Goal: Information Seeking & Learning: Learn about a topic

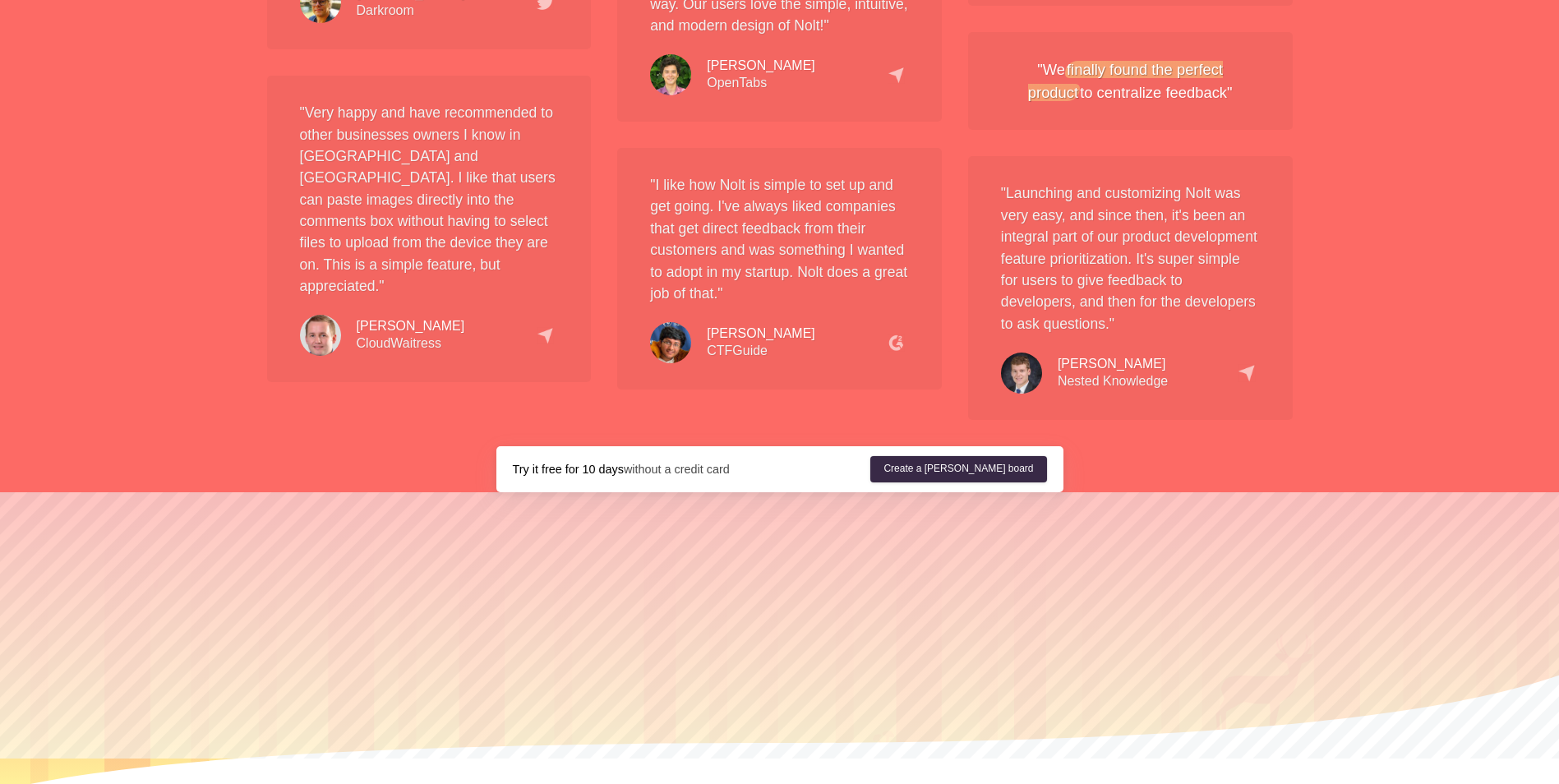
scroll to position [3069, 0]
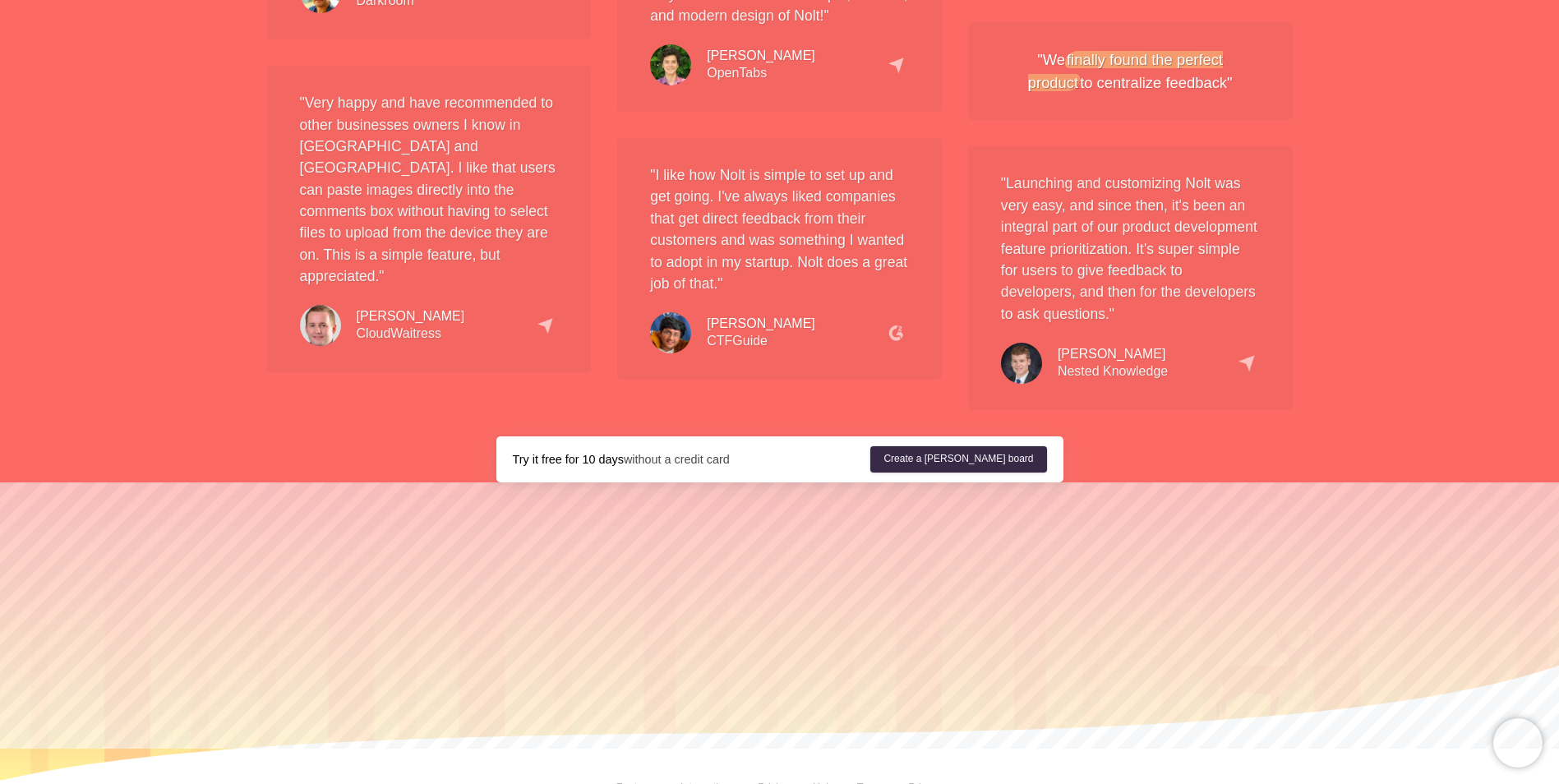
click at [870, 781] on link "Terms" at bounding box center [859, 787] width 51 height 12
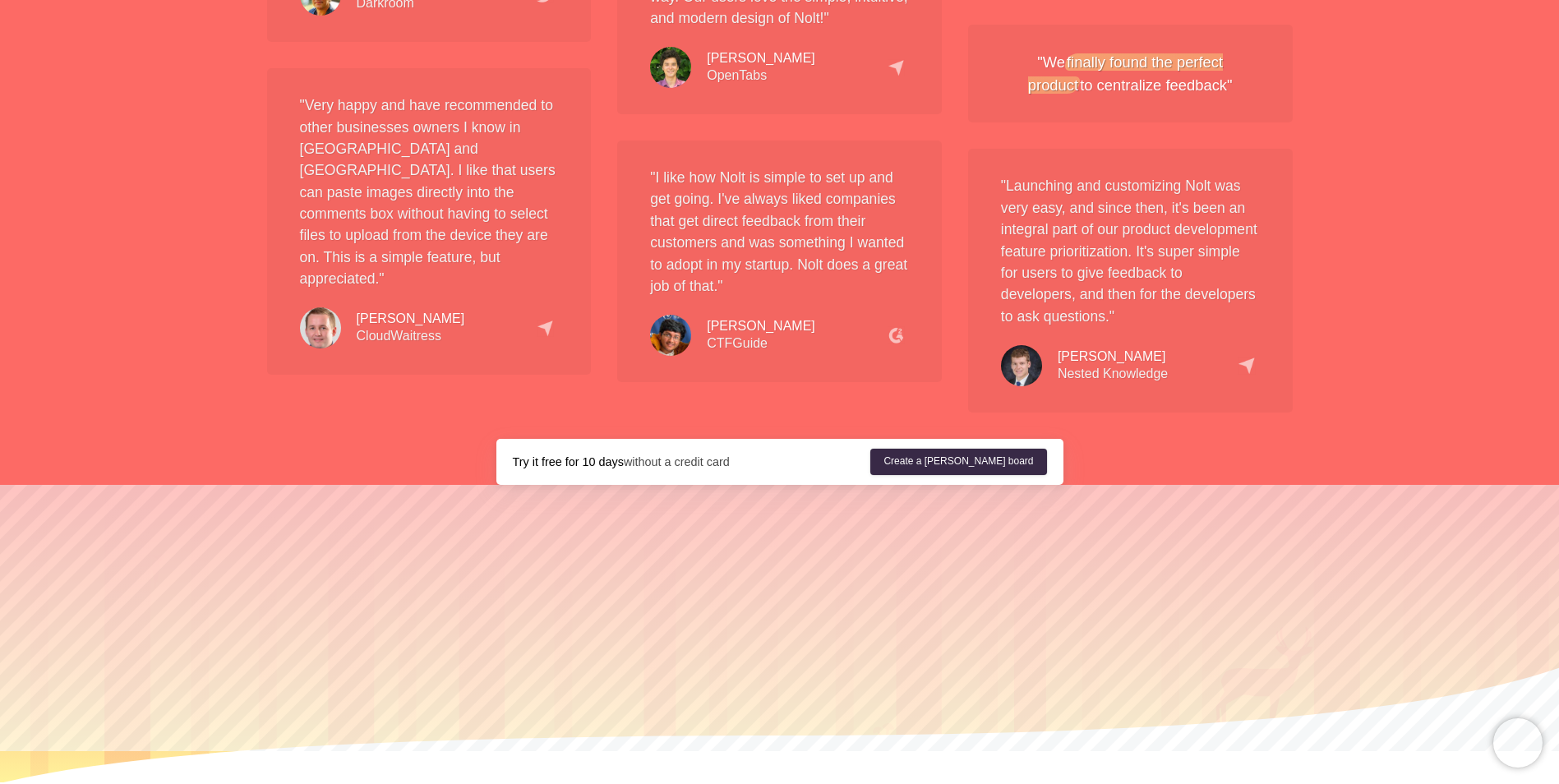
scroll to position [3069, 0]
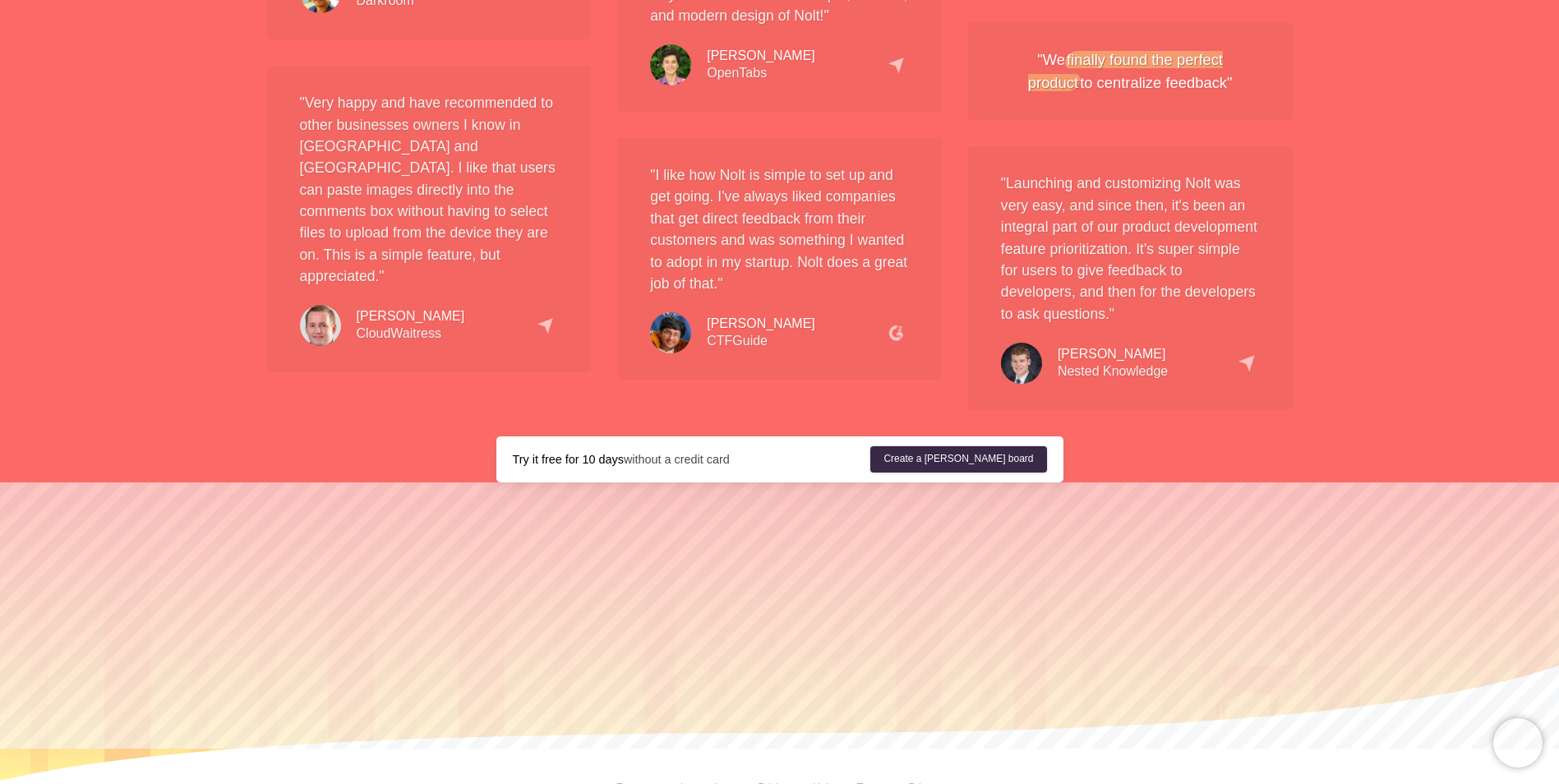
click at [935, 781] on link "Privacy" at bounding box center [914, 787] width 57 height 12
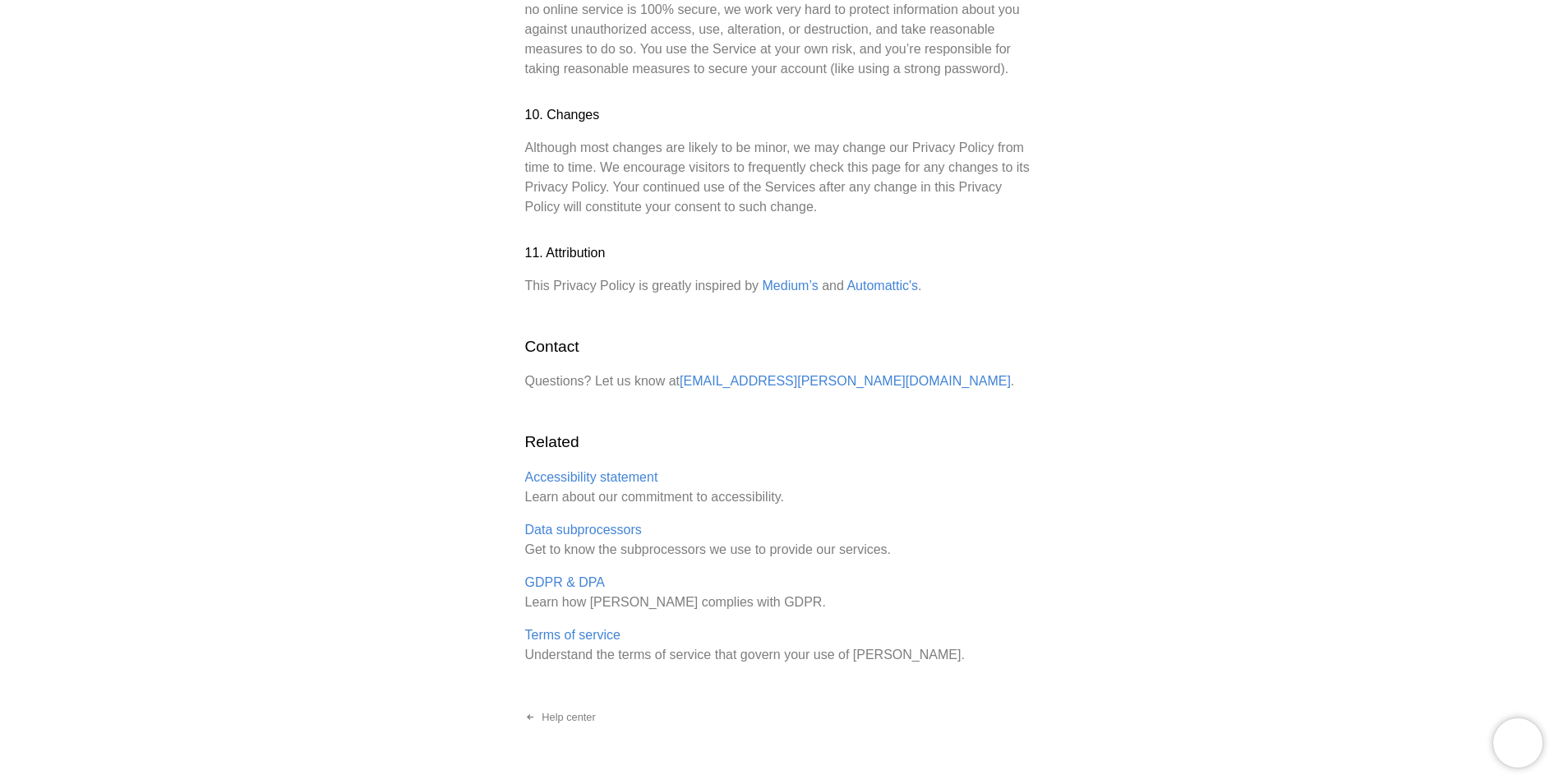
scroll to position [2025, 0]
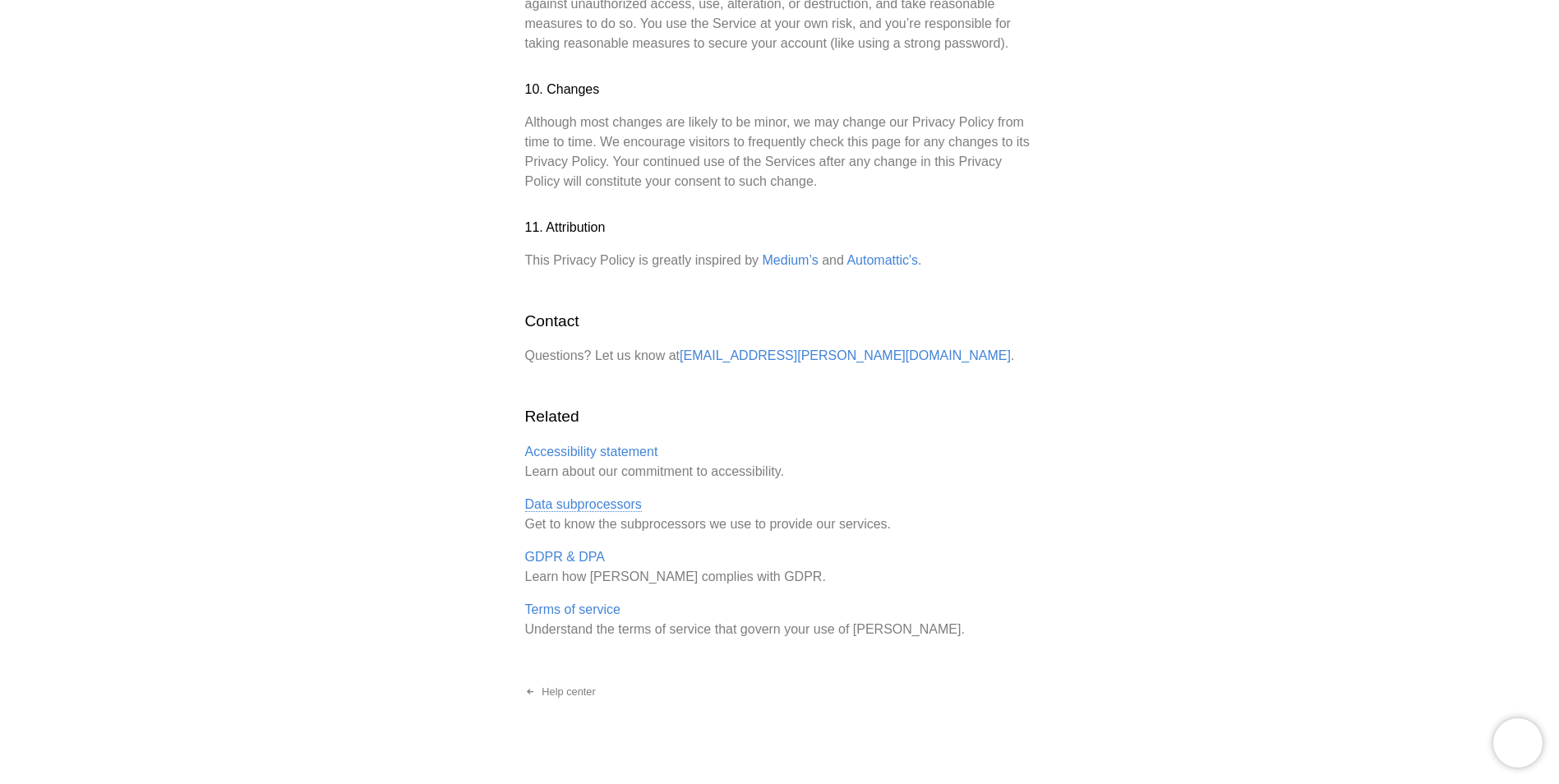
click at [590, 497] on link "Data subprocessors" at bounding box center [583, 504] width 117 height 15
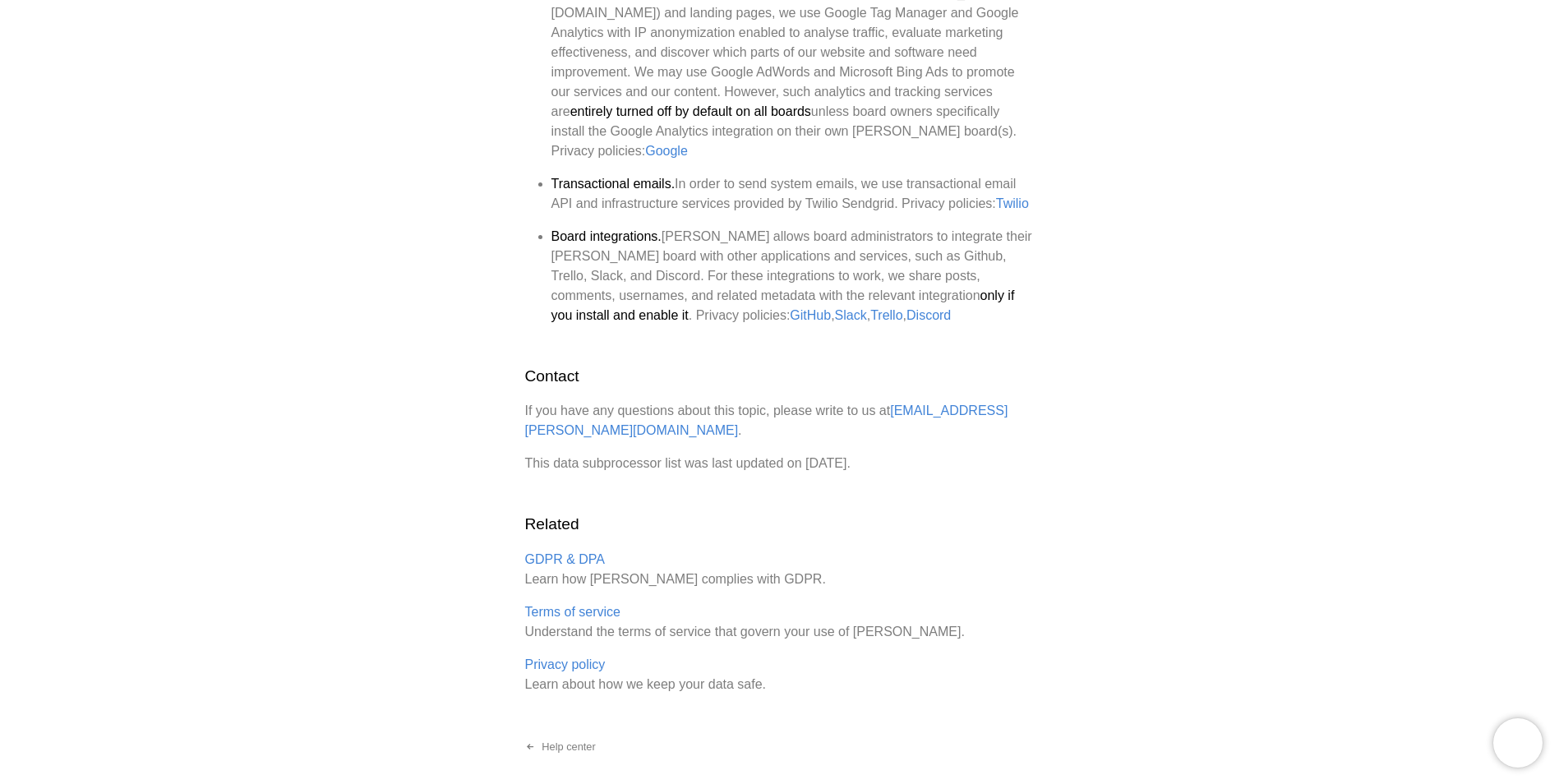
scroll to position [908, 0]
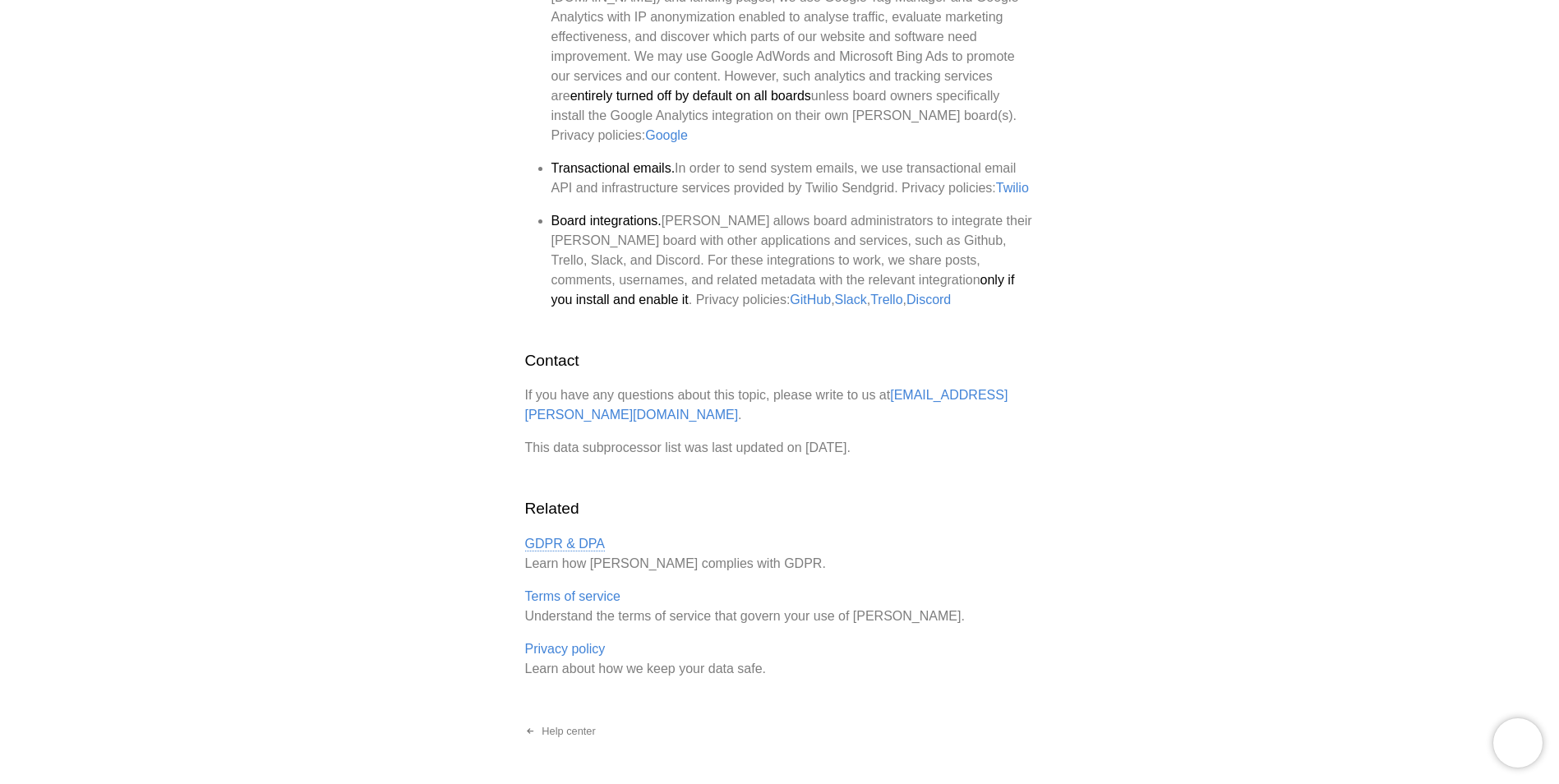
click at [546, 537] on link "GDPR & DPA" at bounding box center [565, 543] width 81 height 15
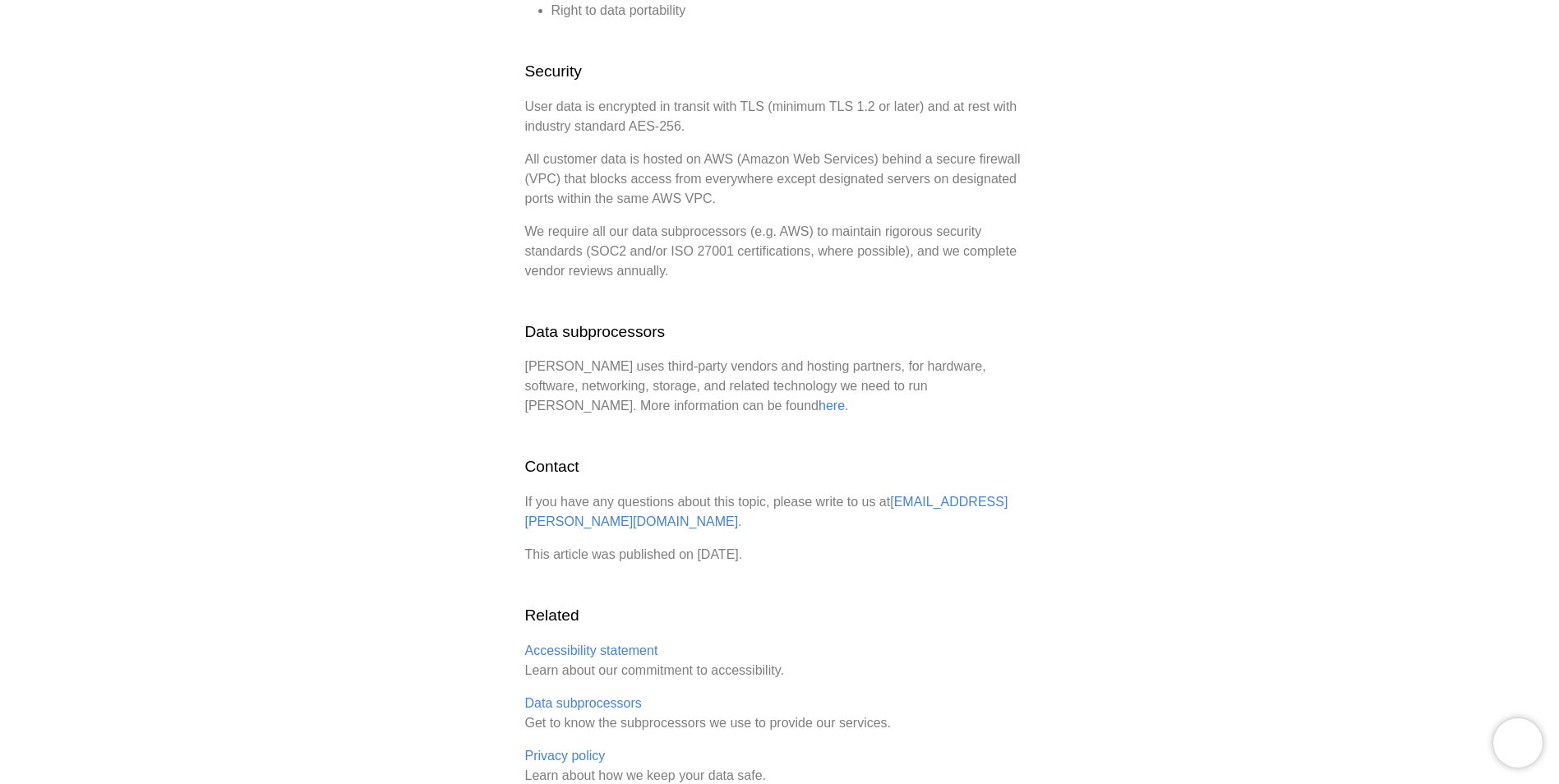
scroll to position [1359, 0]
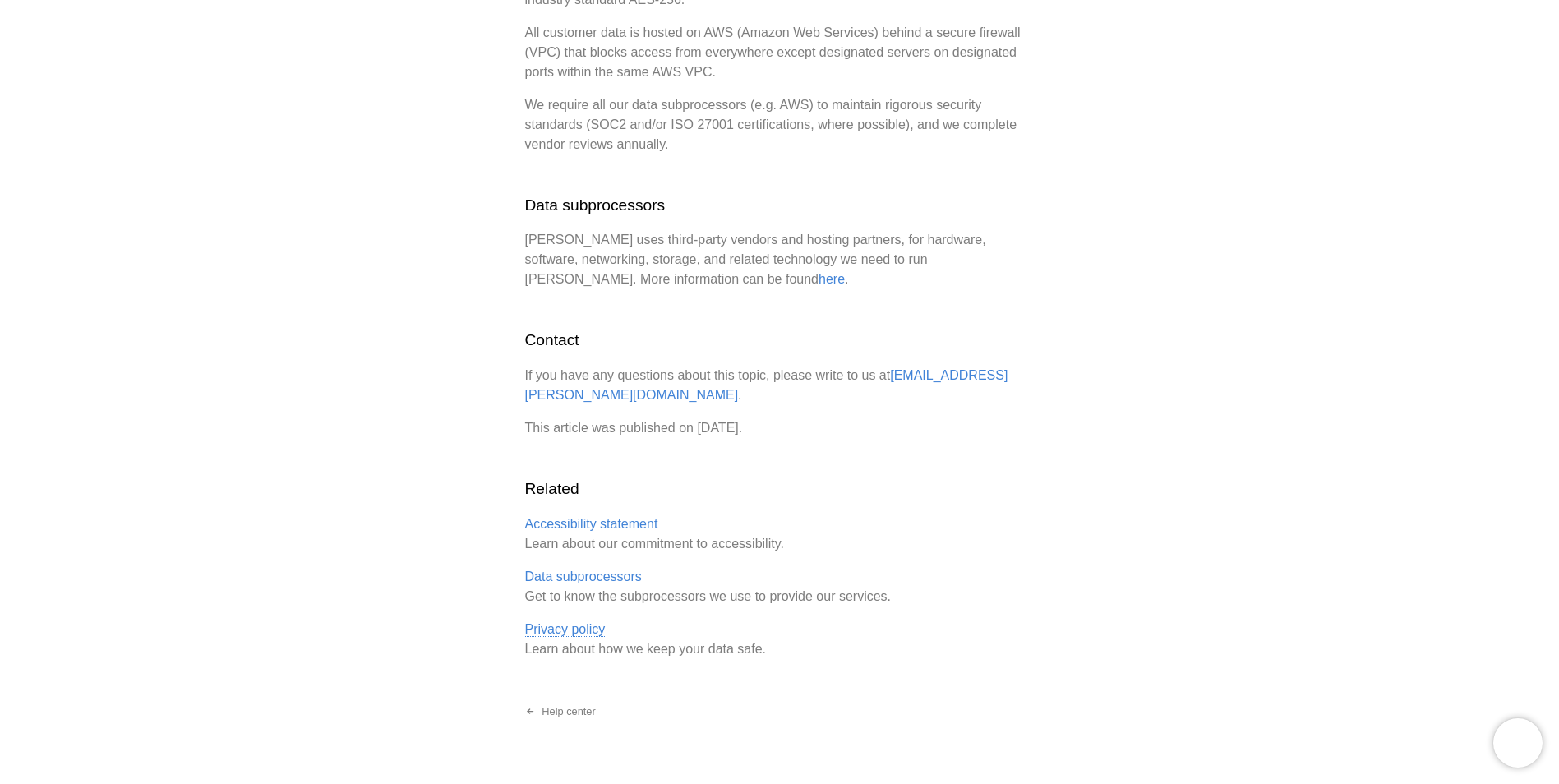
click at [568, 622] on link "Privacy policy" at bounding box center [565, 629] width 81 height 15
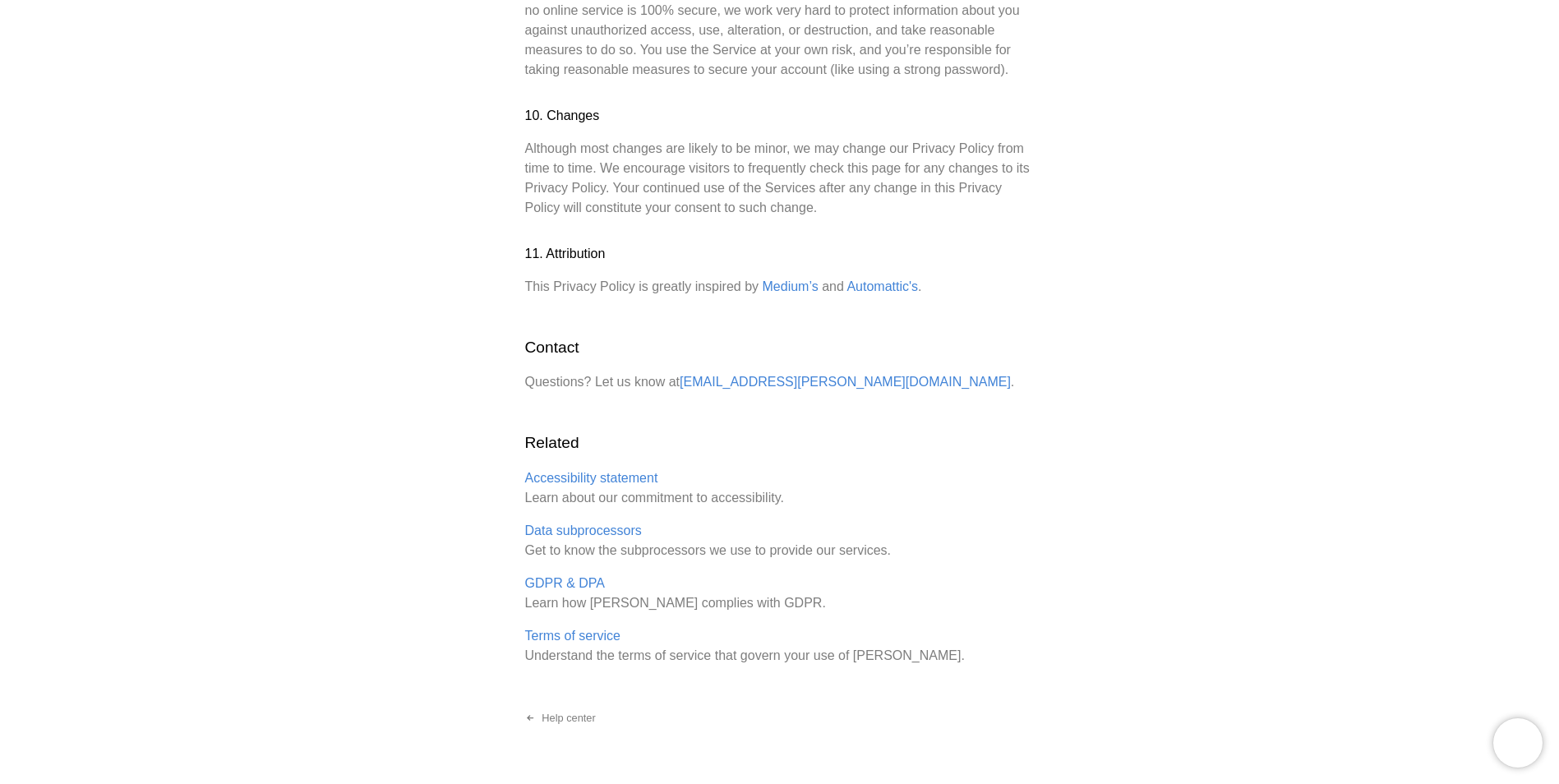
scroll to position [2025, 0]
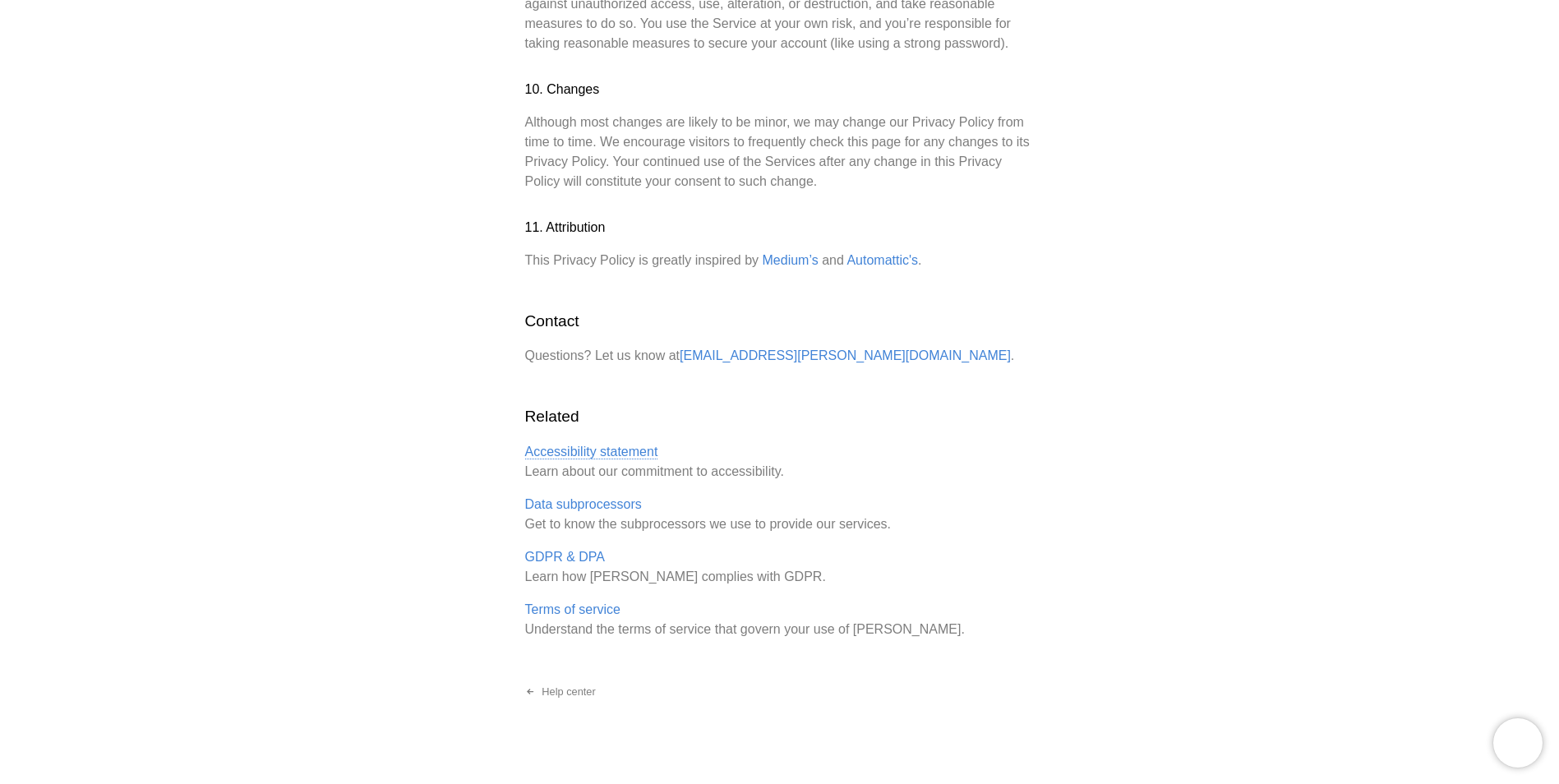
click at [556, 445] on link "Accessibility statement" at bounding box center [592, 452] width 133 height 15
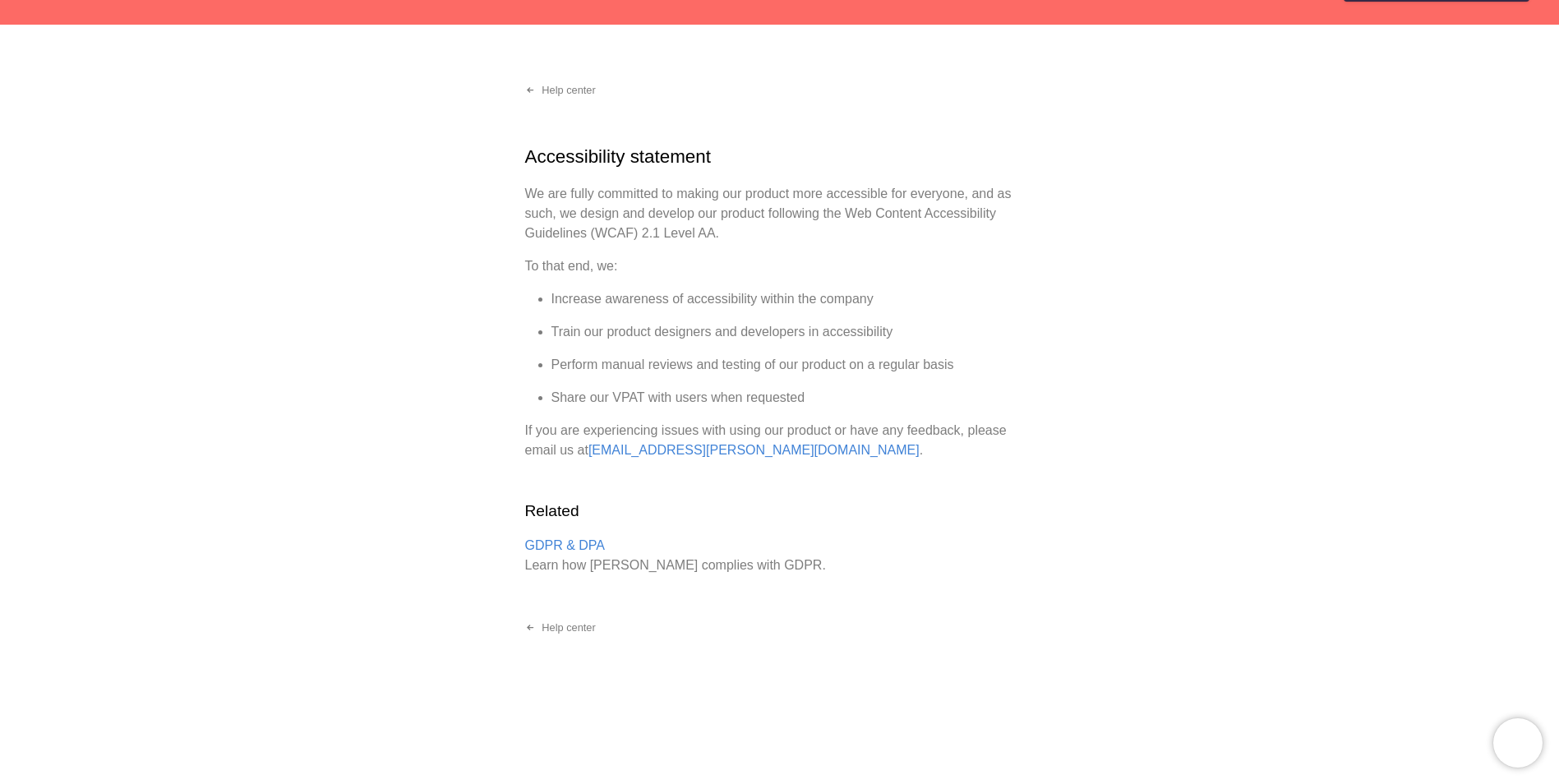
scroll to position [73, 0]
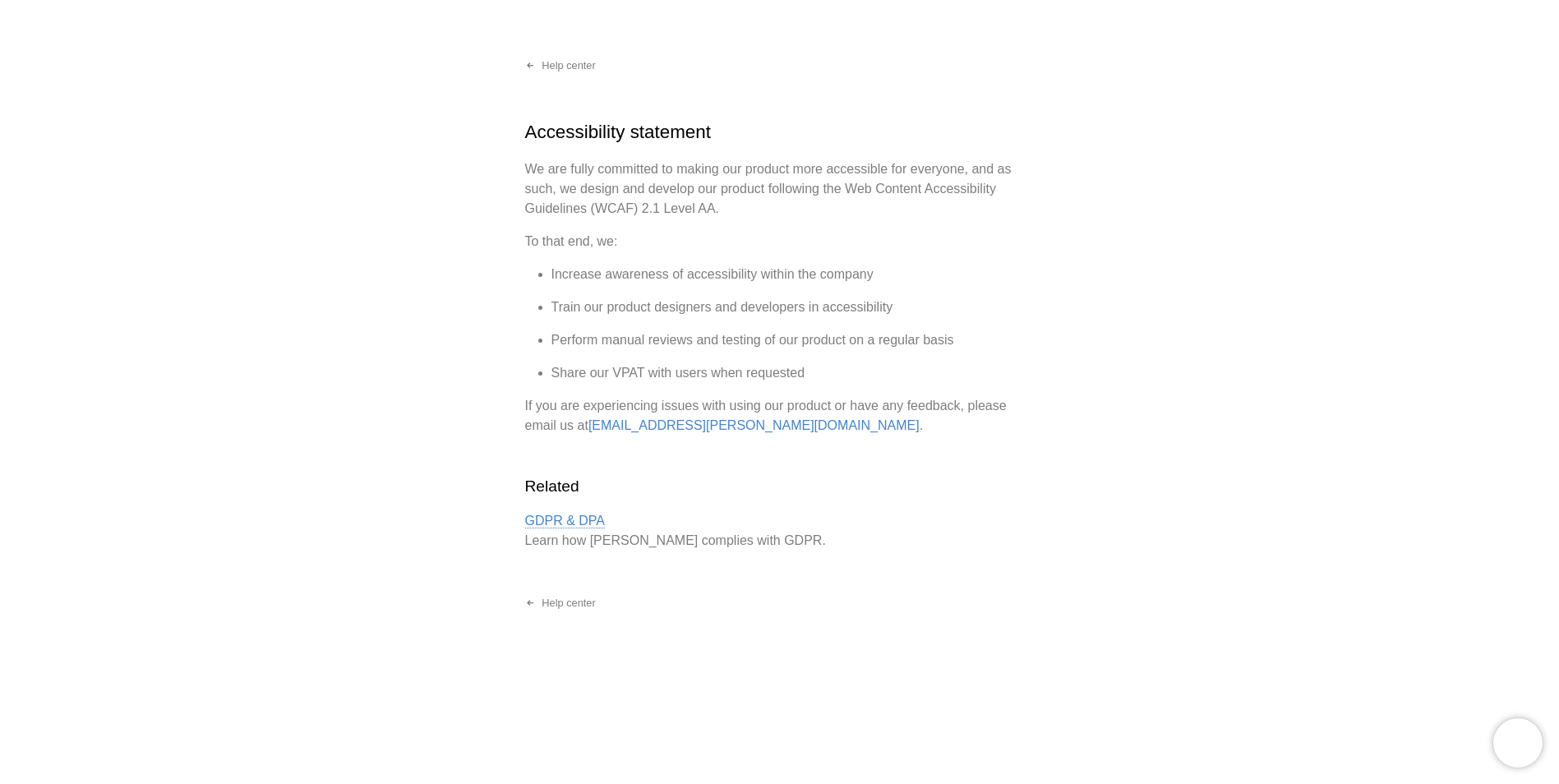
click at [564, 522] on link "GDPR & DPA" at bounding box center [565, 520] width 81 height 15
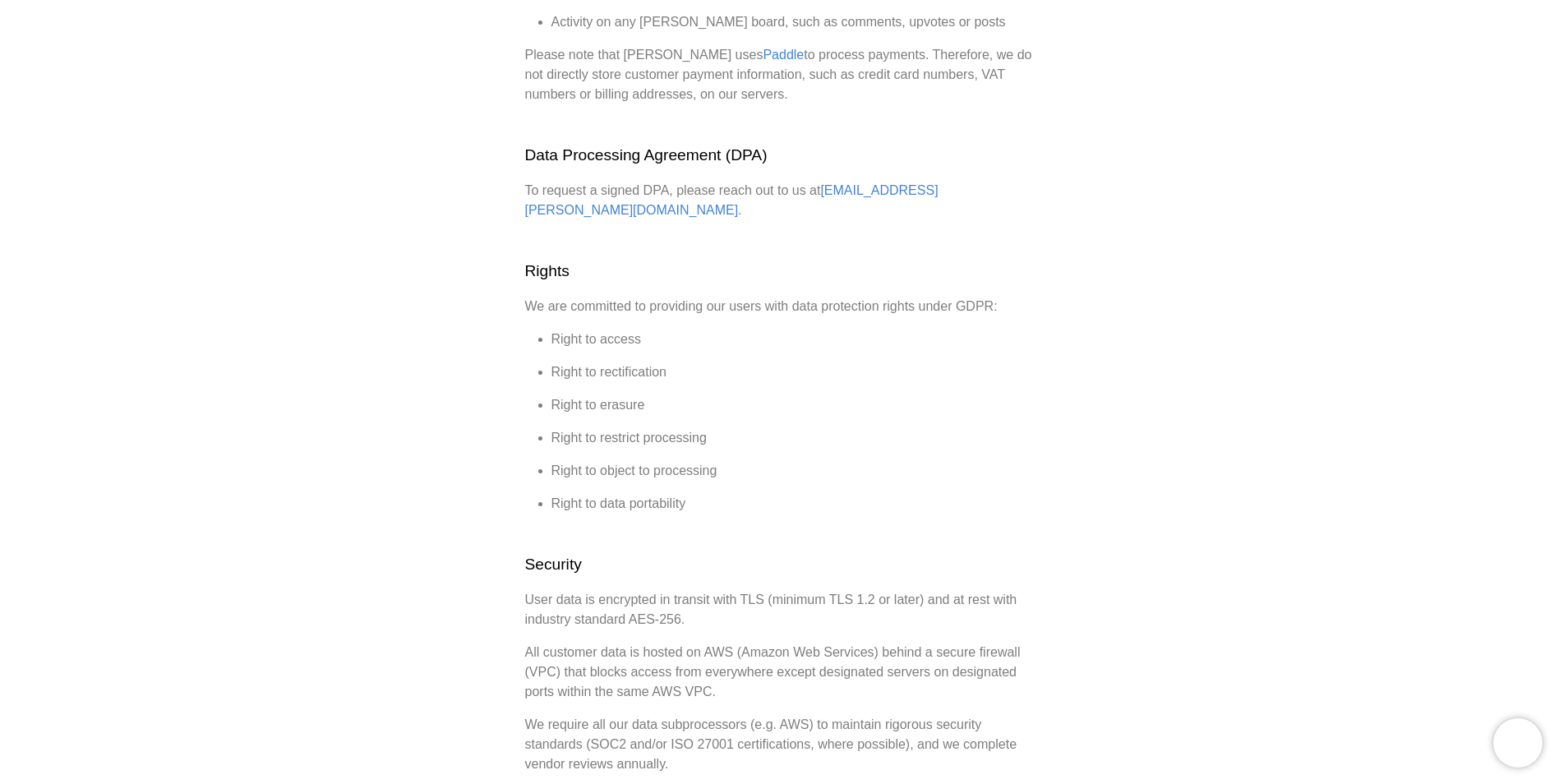
scroll to position [986, 0]
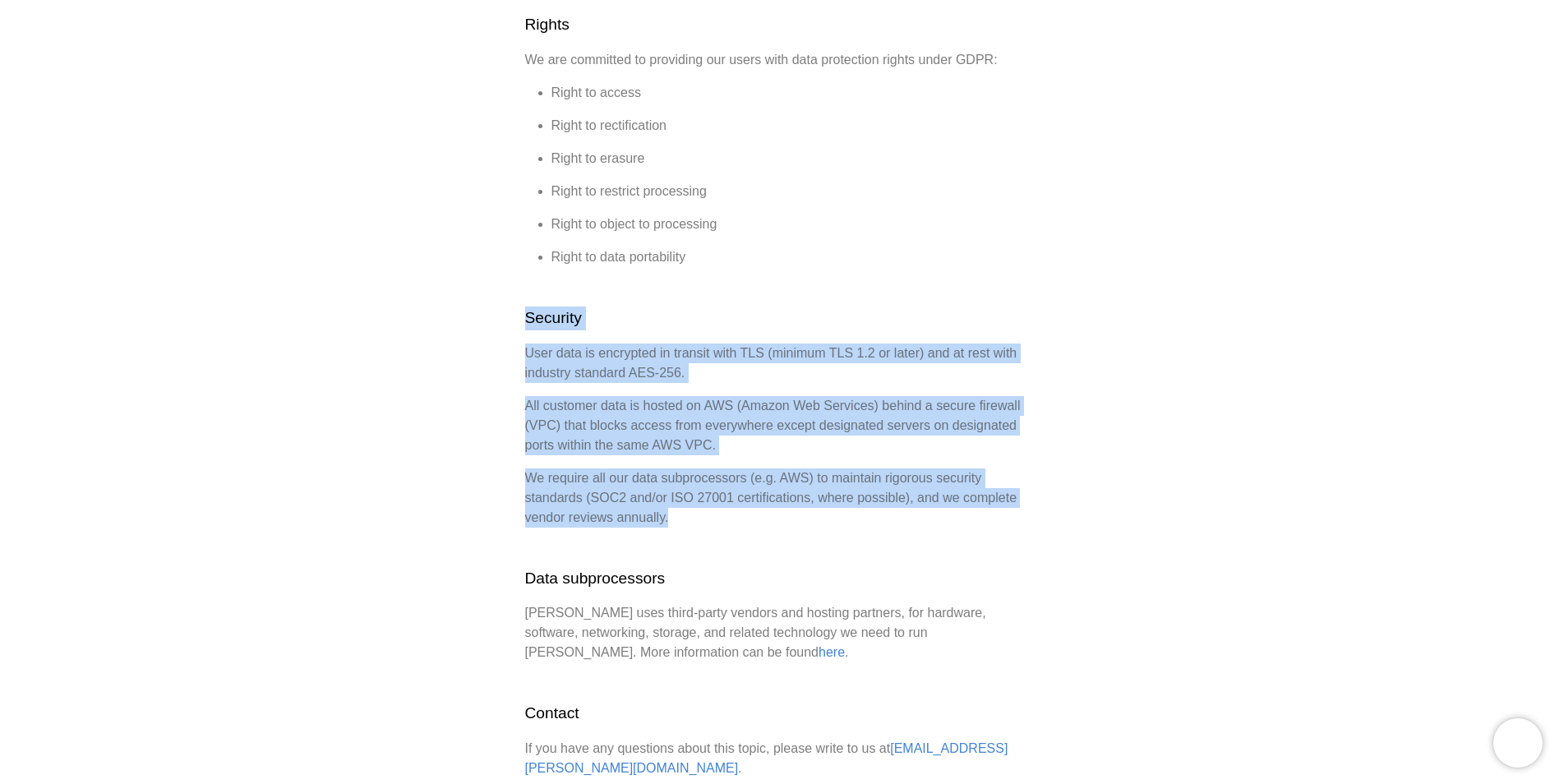
drag, startPoint x: 515, startPoint y: 296, endPoint x: 737, endPoint y: 497, distance: 299.5
click at [737, 497] on div "Help center GDPR compliance Introduction [PERSON_NAME] takes data protection se…" at bounding box center [779, 141] width 1559 height 2110
copy div "Security User data is encrypted in transit with TLS (minimum TLS 1.2 or later) …"
